Goal: Information Seeking & Learning: Compare options

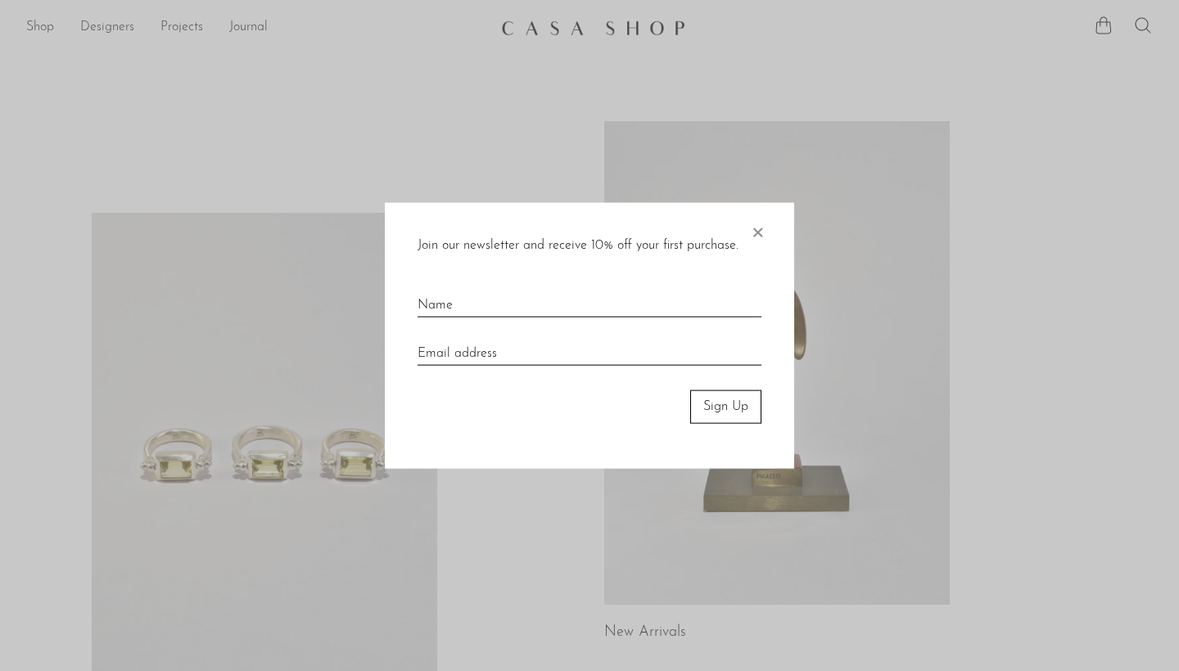
click at [762, 237] on span "×" at bounding box center [757, 229] width 16 height 52
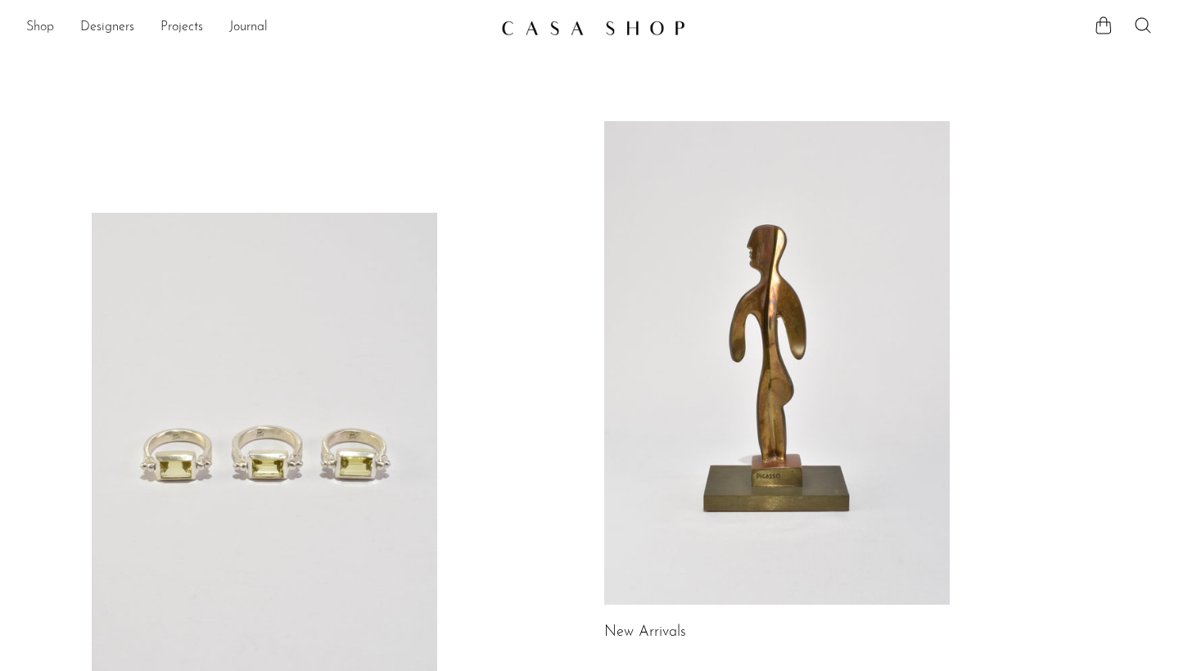
click at [46, 20] on link "Shop" at bounding box center [40, 27] width 28 height 21
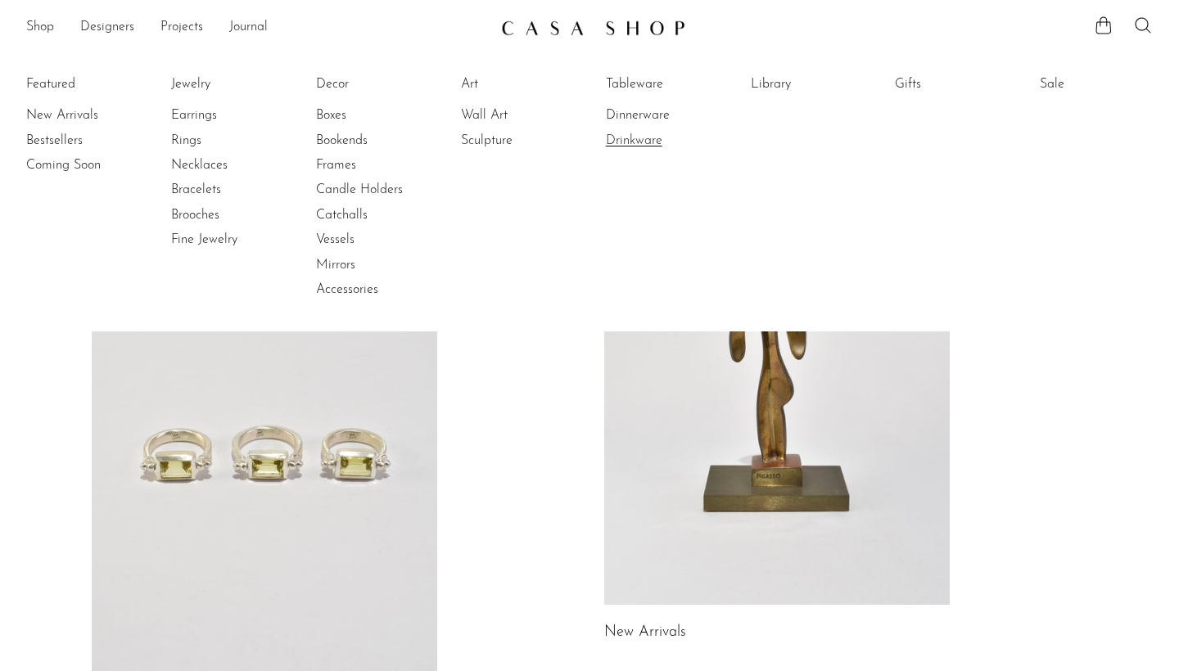
click at [638, 138] on link "Drinkware" at bounding box center [667, 141] width 123 height 18
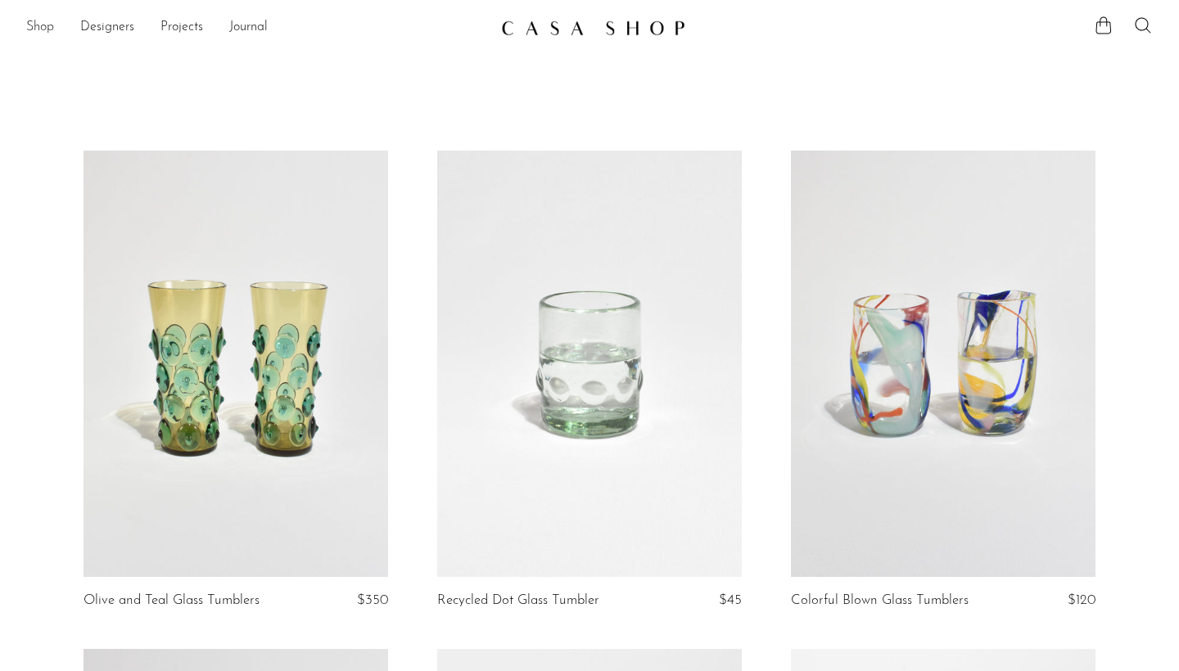
click at [36, 32] on link "Shop" at bounding box center [40, 27] width 28 height 21
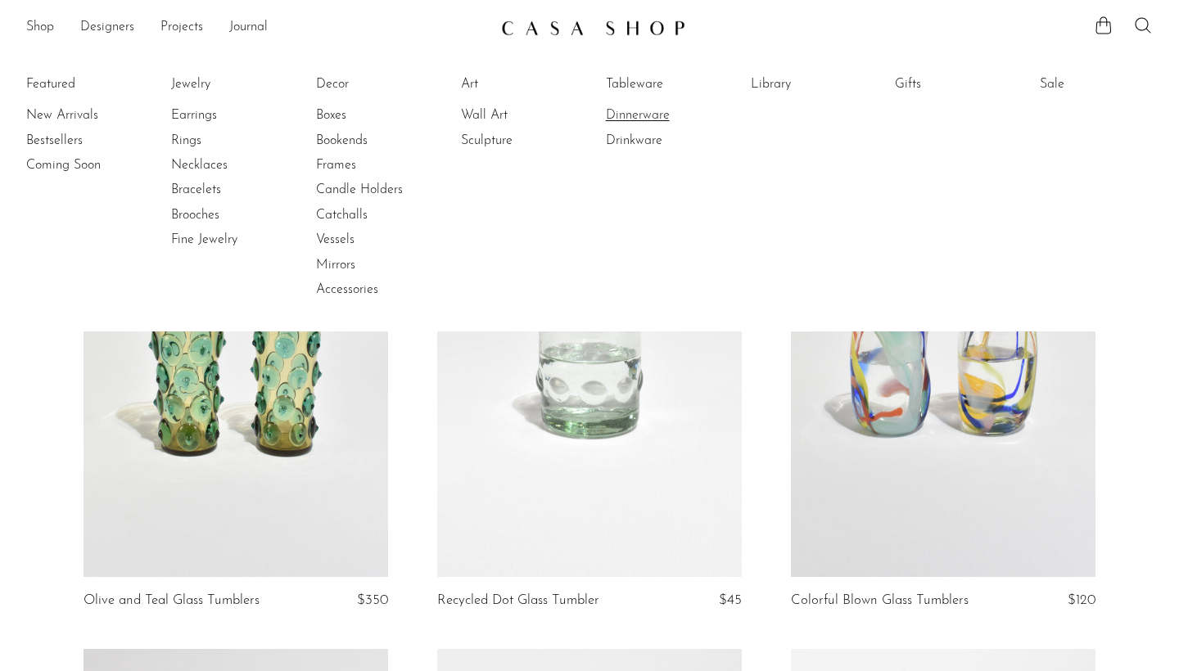
click at [669, 120] on link "Dinnerware" at bounding box center [667, 115] width 123 height 18
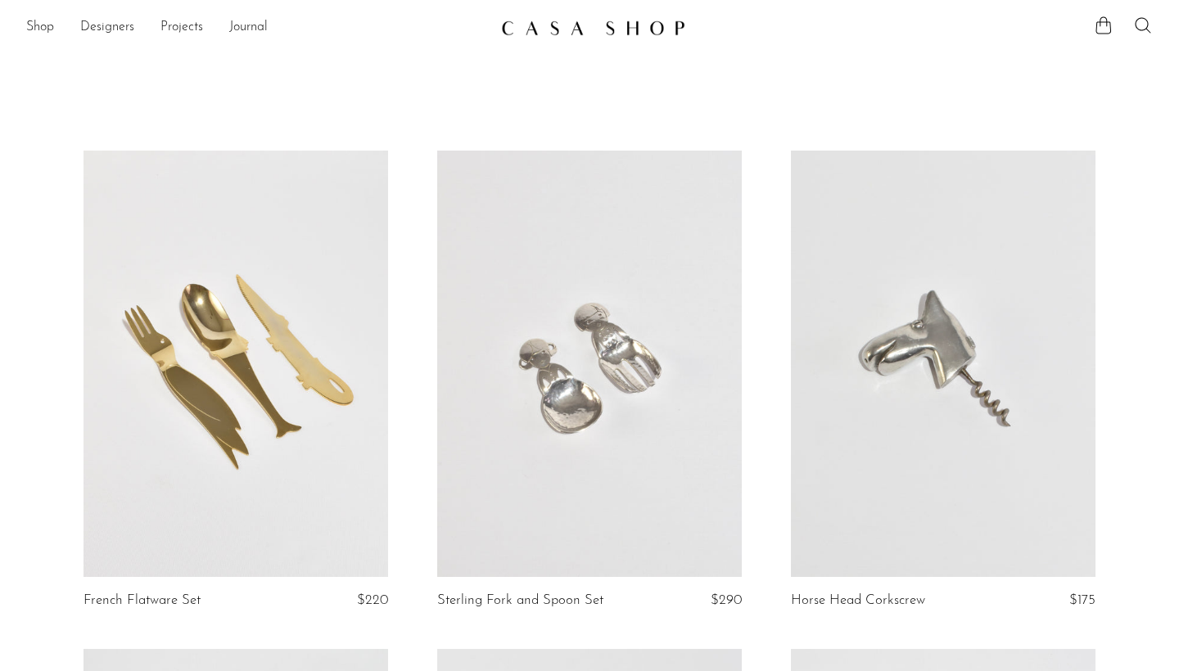
click at [534, 417] on link at bounding box center [589, 364] width 304 height 426
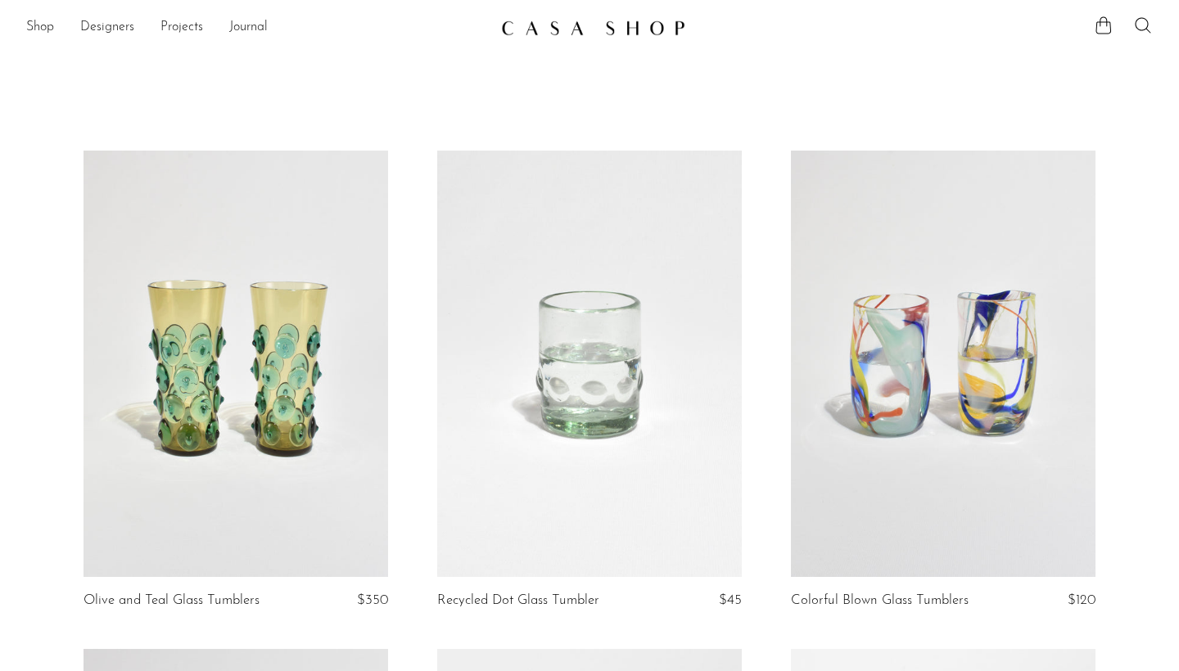
click at [55, 34] on ul "Shop Featured New Arrivals Bestsellers Coming Soon Jewelry Jewelry All Earrings…" at bounding box center [257, 28] width 462 height 28
click at [34, 36] on link "Shop" at bounding box center [40, 27] width 28 height 21
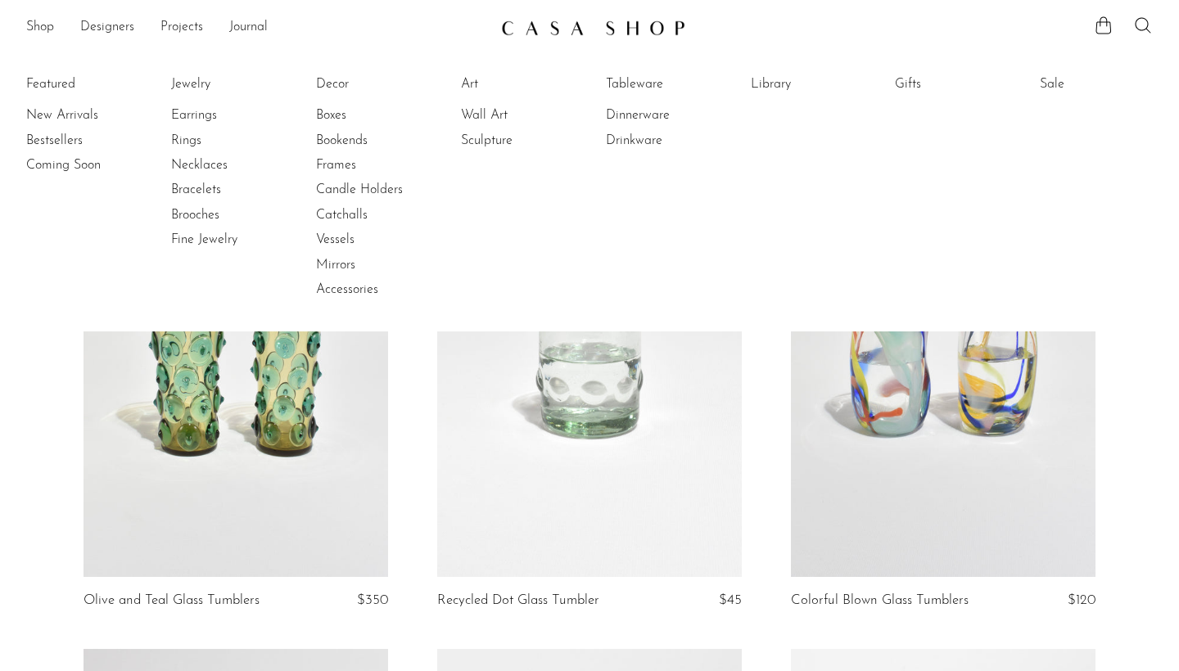
click at [641, 126] on li "Dinnerware" at bounding box center [667, 115] width 123 height 25
click at [641, 123] on link "Dinnerware" at bounding box center [667, 115] width 123 height 18
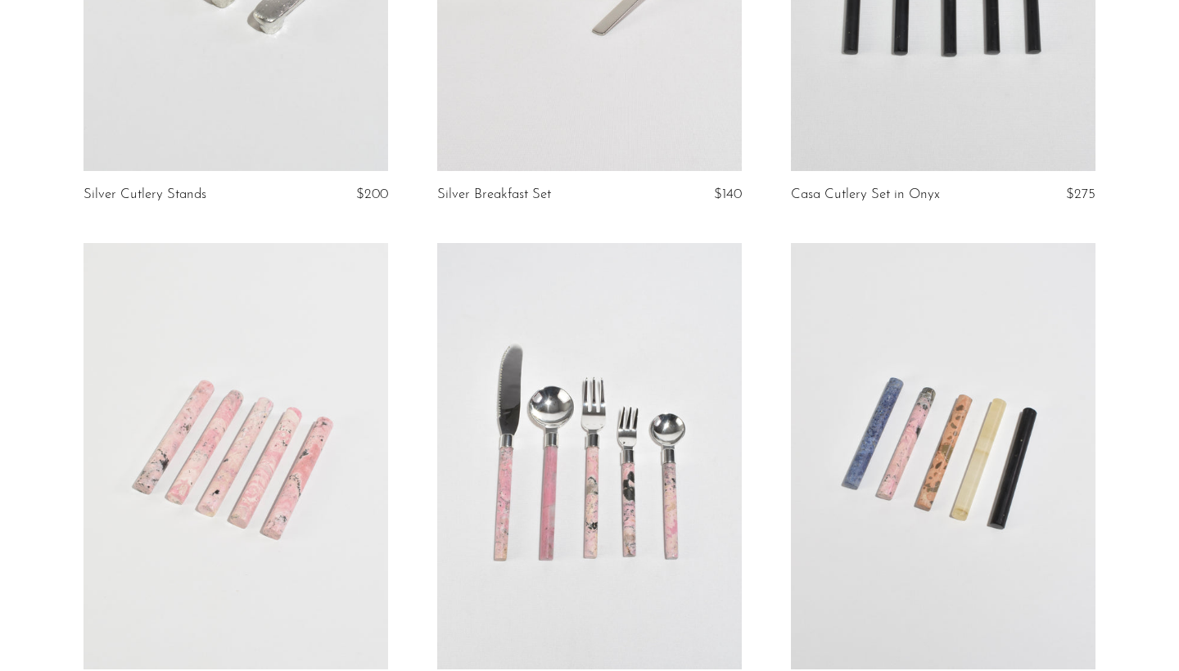
scroll to position [1980, 0]
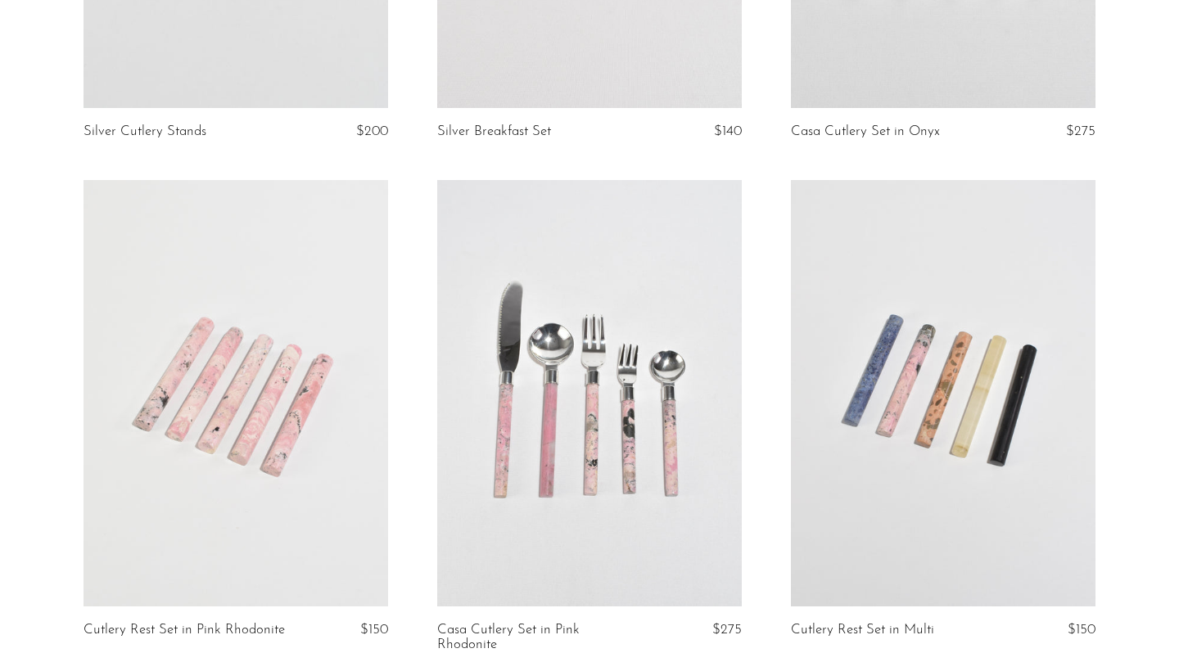
click at [270, 426] on link at bounding box center [235, 393] width 304 height 426
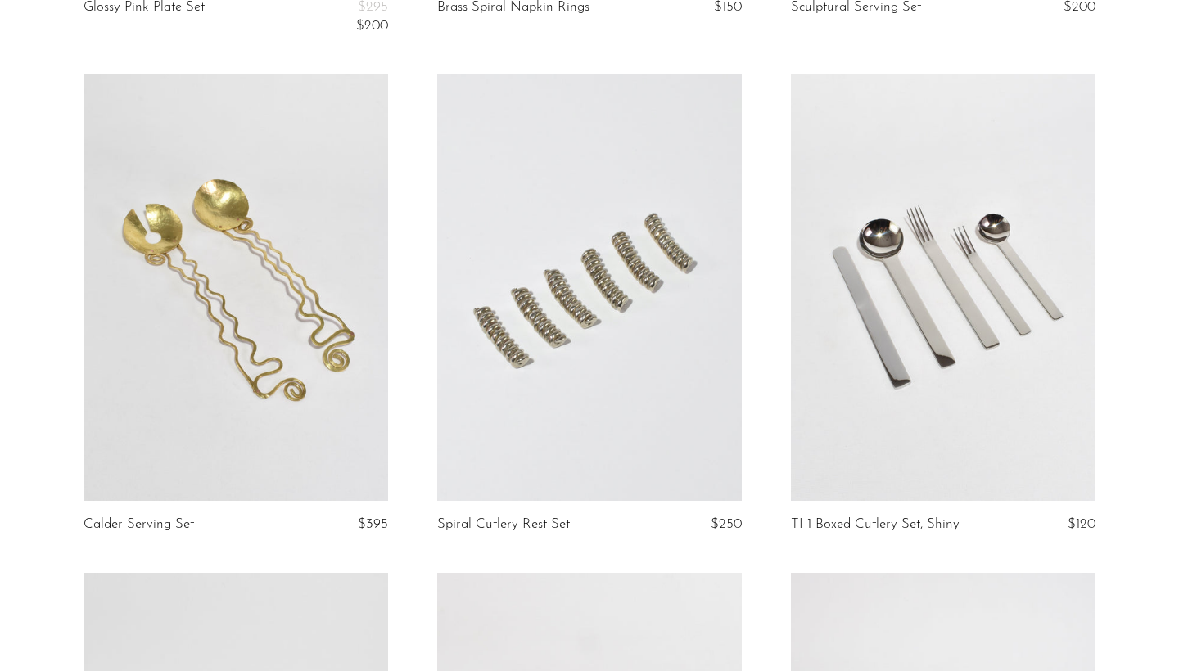
scroll to position [4634, 0]
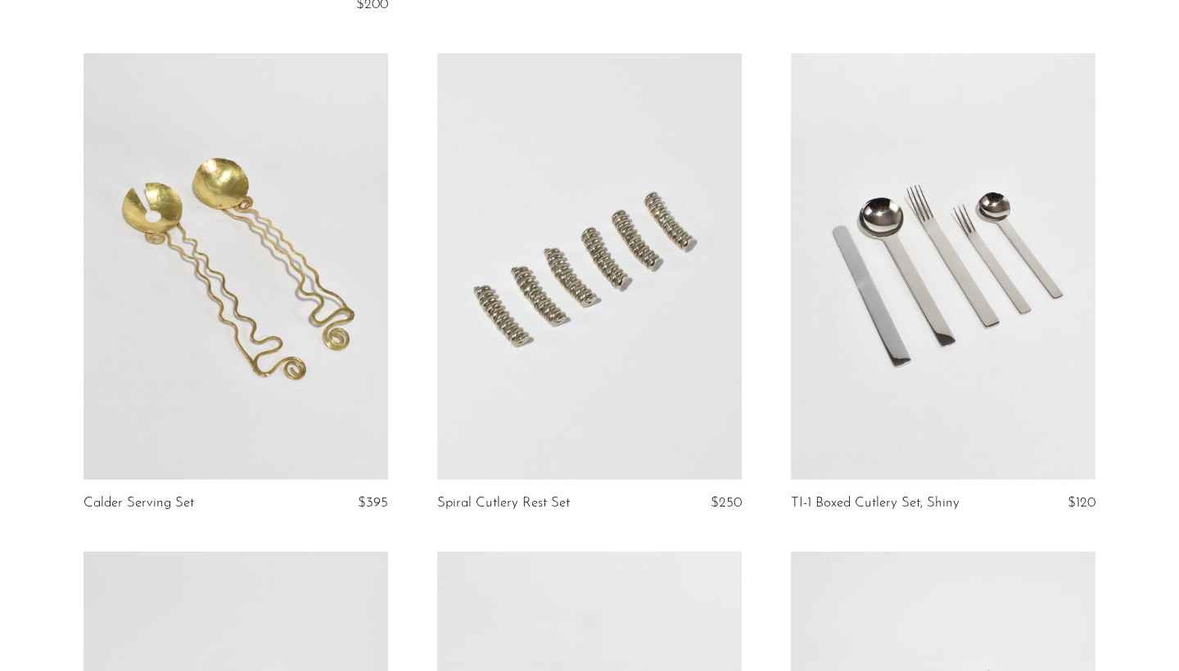
click at [683, 341] on link at bounding box center [589, 266] width 304 height 426
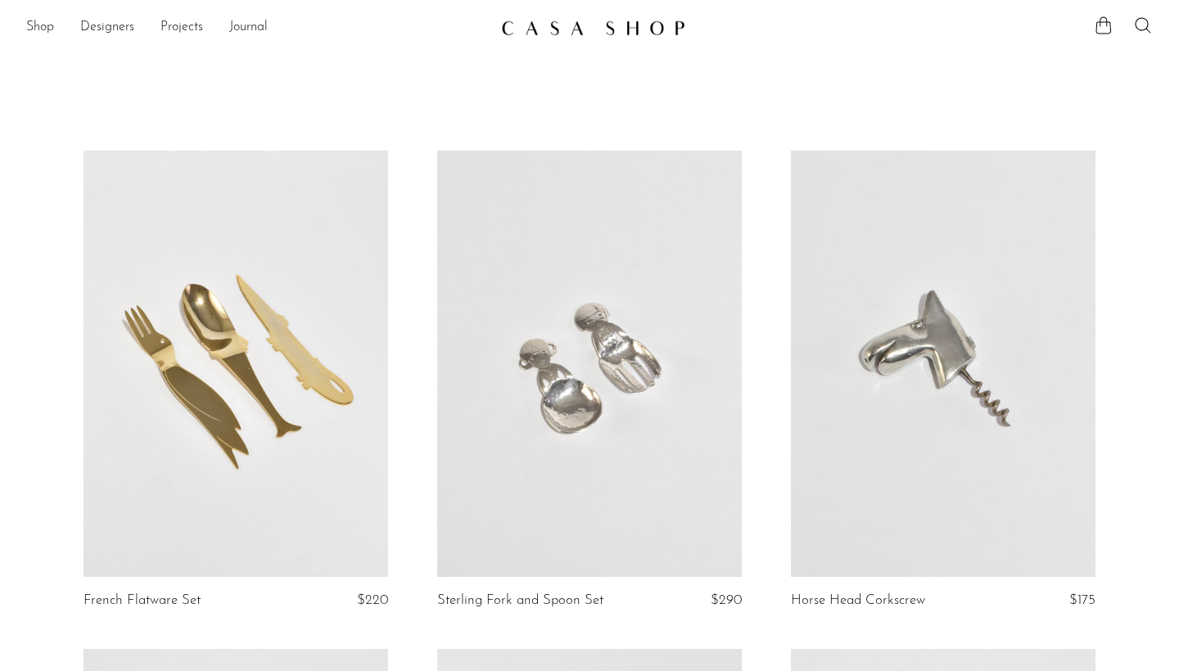
scroll to position [0, 0]
click at [29, 25] on link "Shop" at bounding box center [40, 27] width 28 height 21
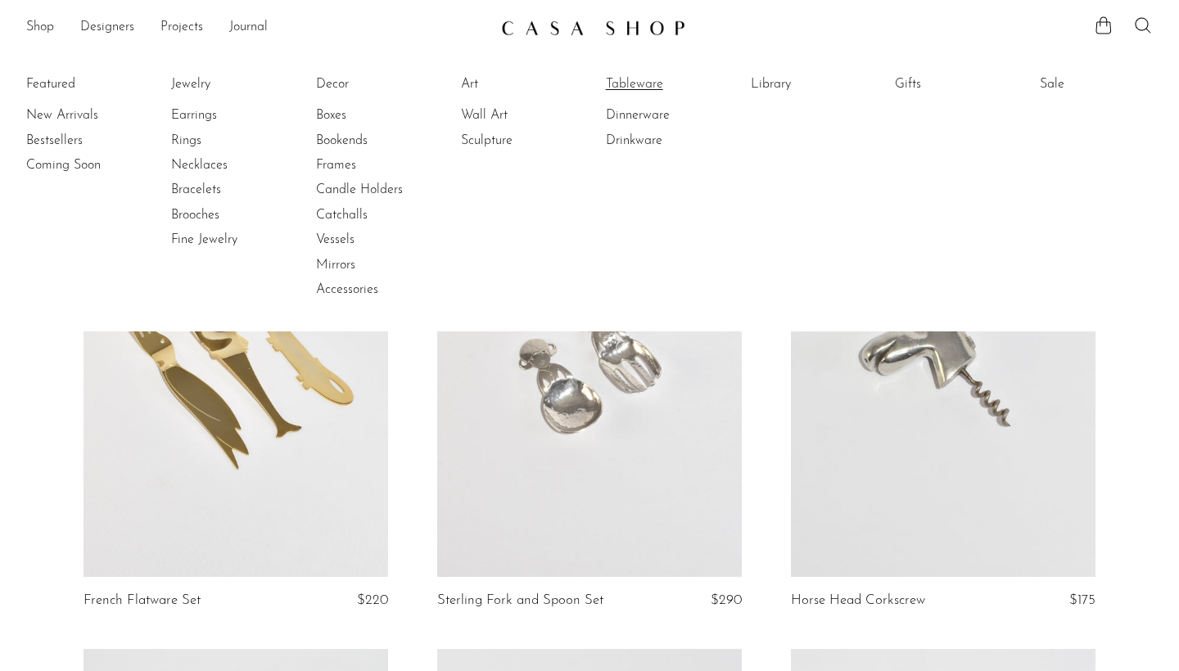
click at [660, 83] on link "Tableware" at bounding box center [667, 84] width 123 height 18
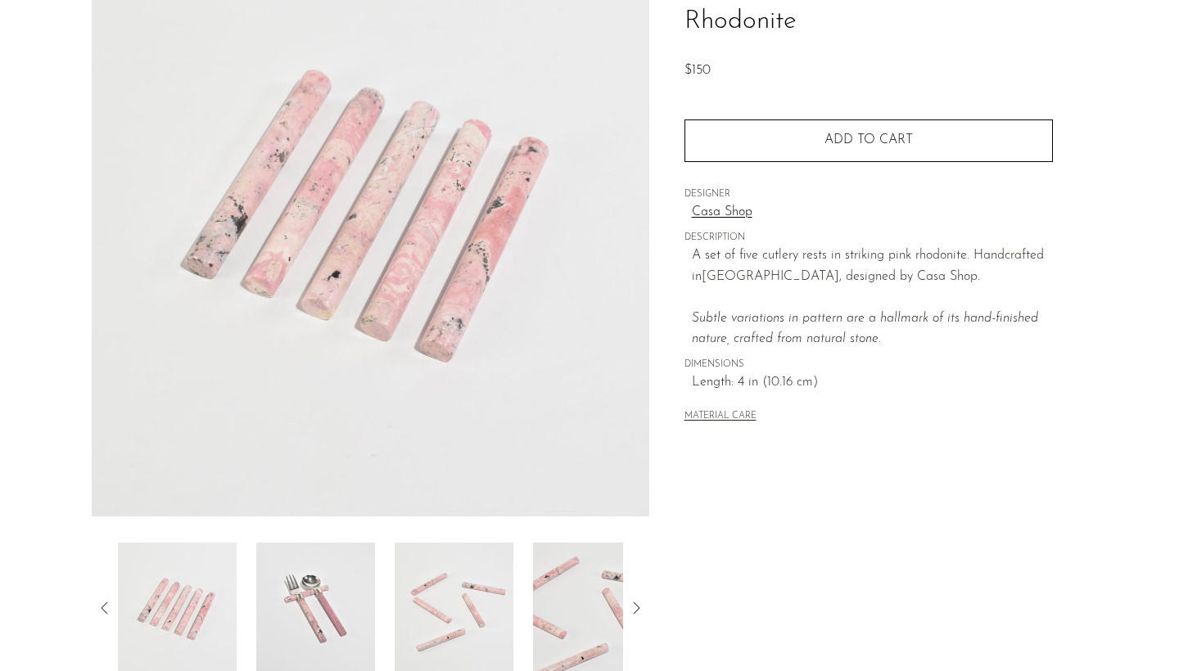
scroll to position [174, 0]
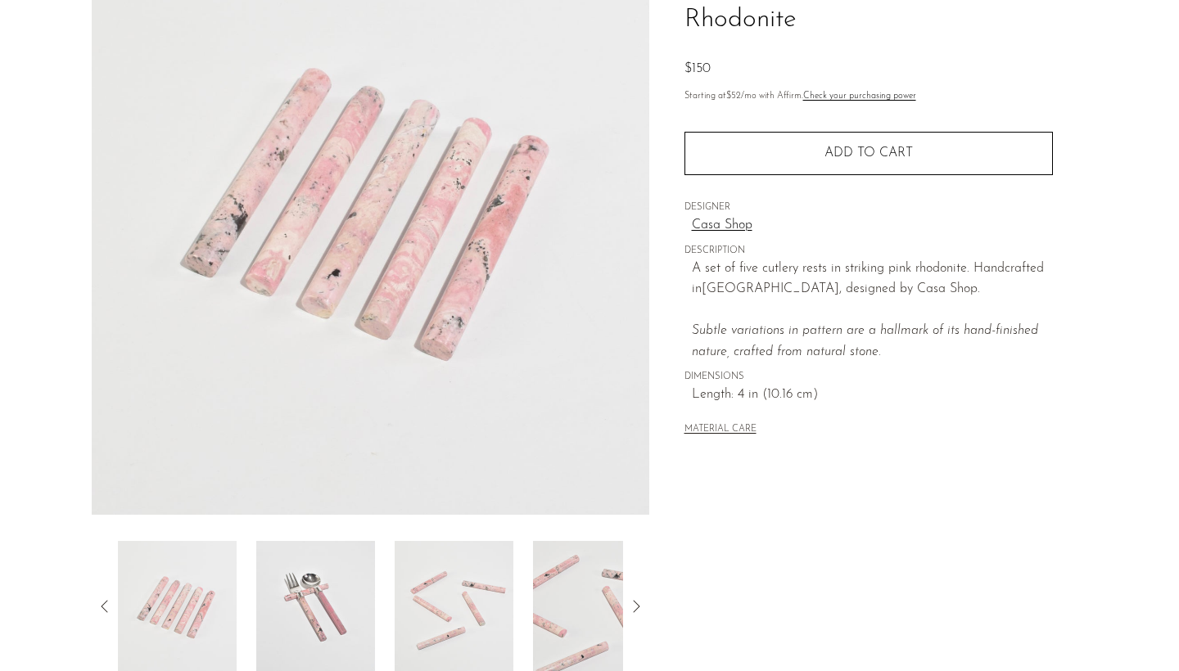
click at [305, 650] on img at bounding box center [315, 606] width 119 height 131
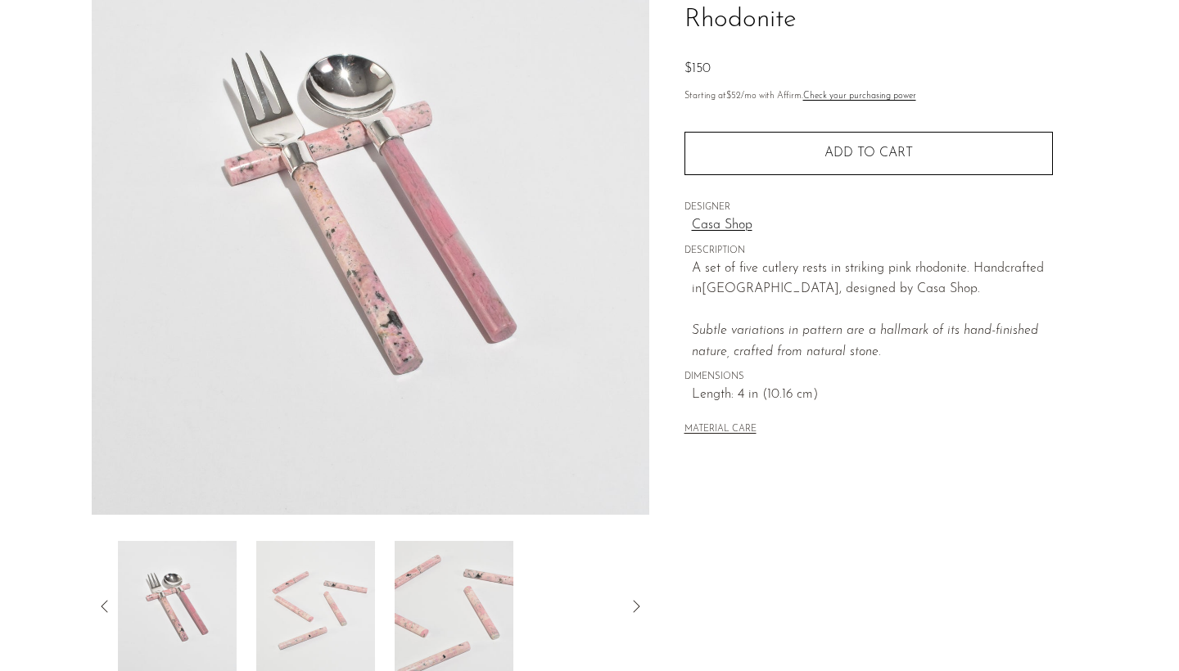
click at [359, 611] on img at bounding box center [315, 606] width 119 height 131
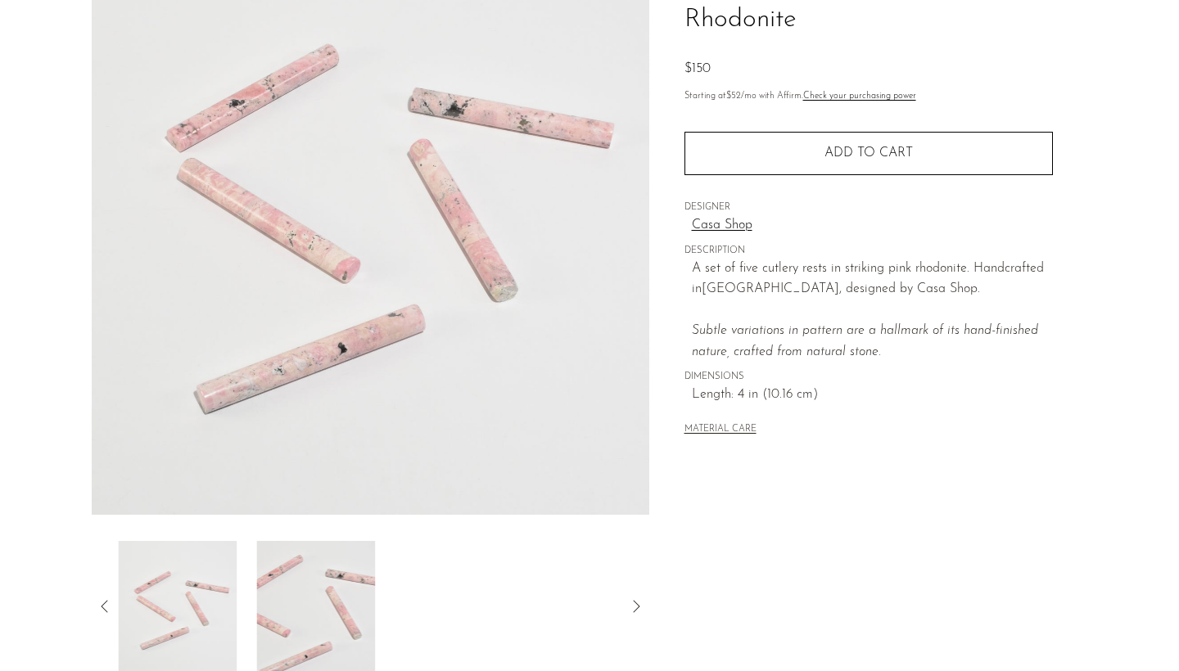
click at [379, 611] on div at bounding box center [370, 606] width 505 height 131
click at [368, 611] on img at bounding box center [315, 606] width 119 height 131
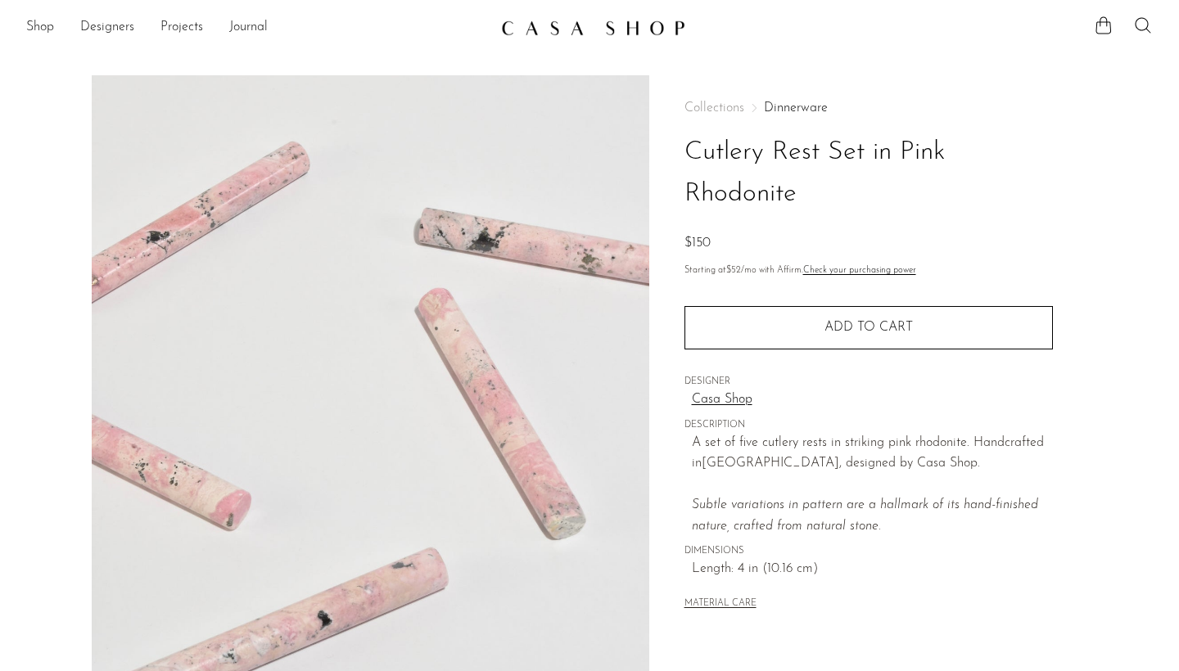
scroll to position [0, 0]
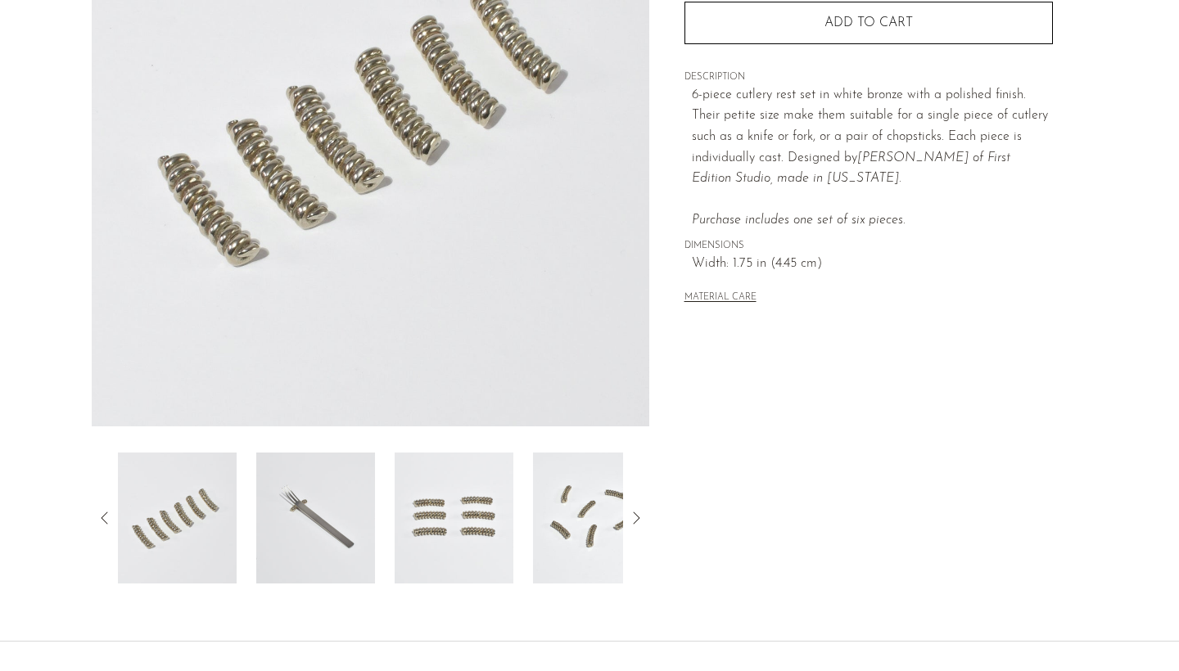
scroll to position [294, 0]
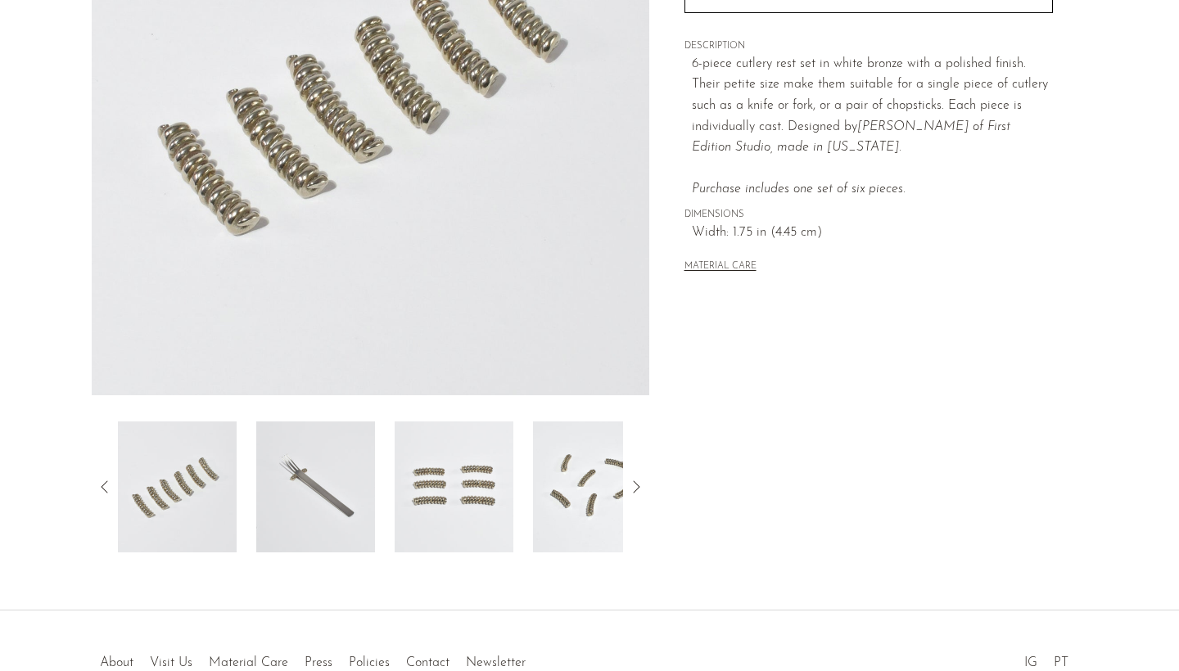
click at [336, 494] on img at bounding box center [315, 487] width 119 height 131
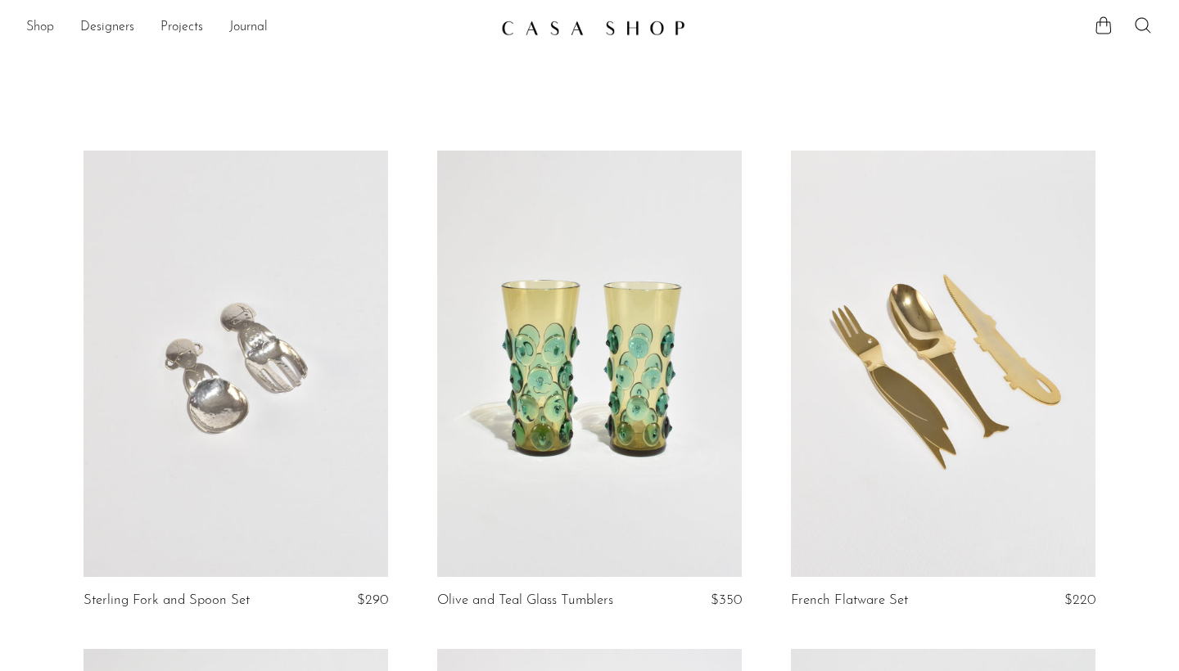
click at [43, 24] on link "Shop" at bounding box center [40, 27] width 28 height 21
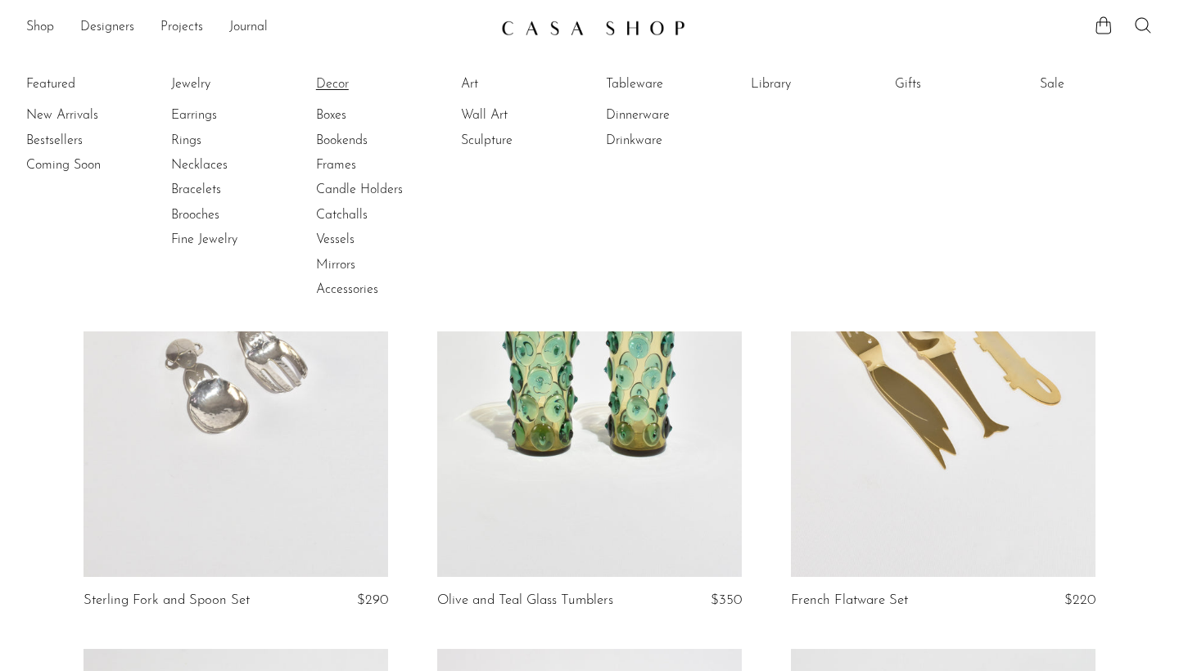
click at [345, 83] on link "Decor" at bounding box center [377, 84] width 123 height 18
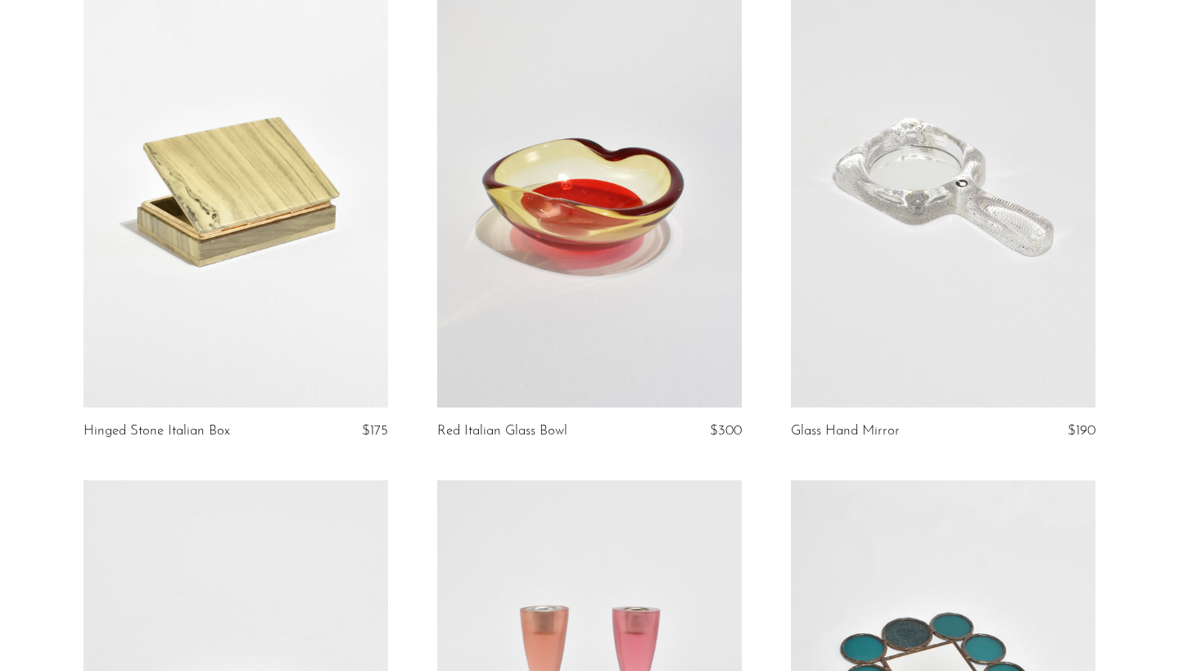
scroll to position [3069, 0]
